Goal: Task Accomplishment & Management: Manage account settings

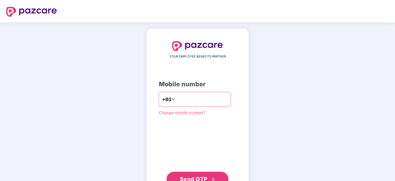
click at [177, 99] on input "number" at bounding box center [202, 99] width 51 height 10
type input "**********"
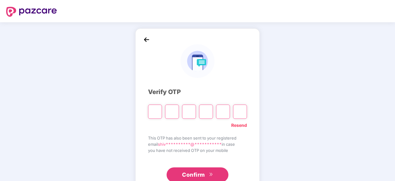
type input "*"
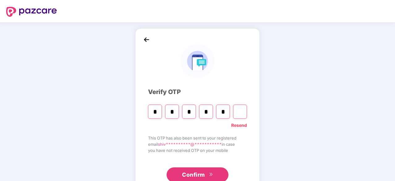
type input "*"
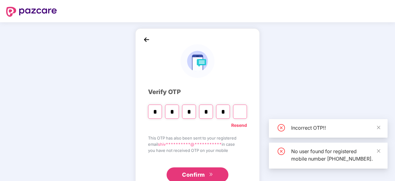
type input "*"
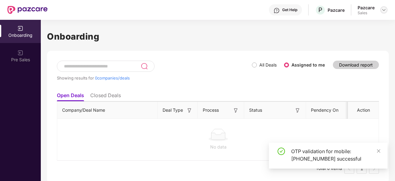
click at [383, 11] on img at bounding box center [384, 9] width 5 height 5
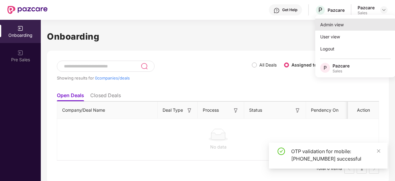
click at [347, 21] on div "Admin view" at bounding box center [356, 25] width 80 height 12
